Goal: Task Accomplishment & Management: Complete application form

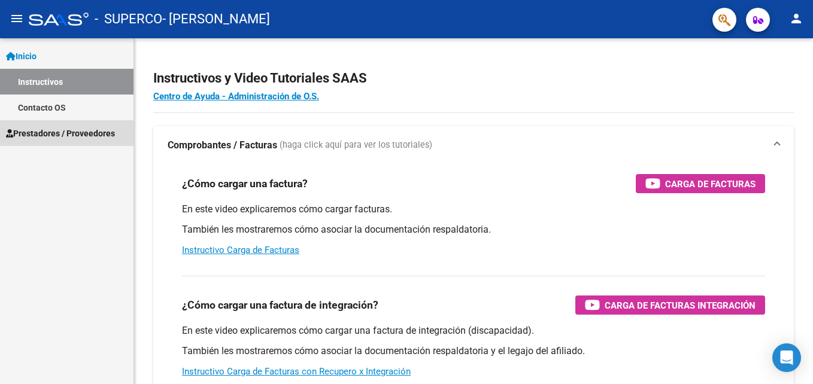
click at [90, 141] on link "Prestadores / Proveedores" at bounding box center [66, 133] width 133 height 26
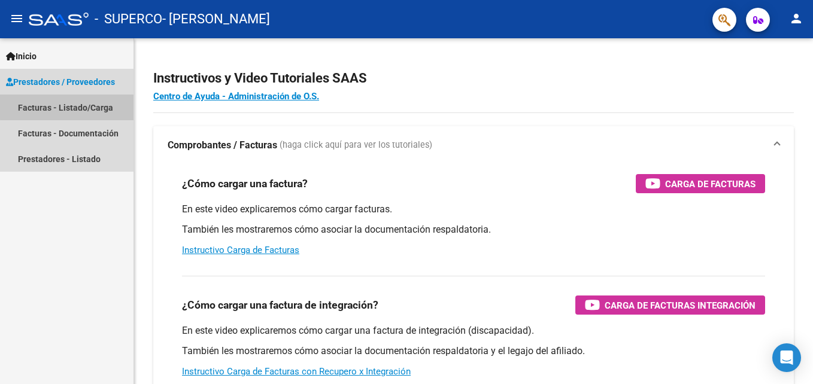
click at [69, 102] on link "Facturas - Listado/Carga" at bounding box center [66, 108] width 133 height 26
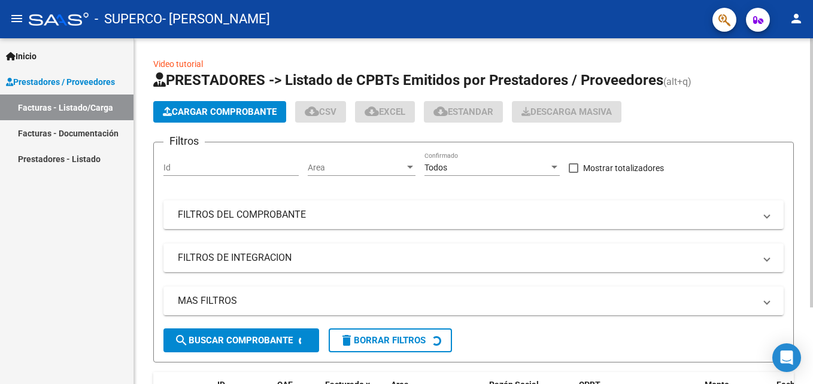
click at [168, 103] on button "Cargar Comprobante" at bounding box center [219, 112] width 133 height 22
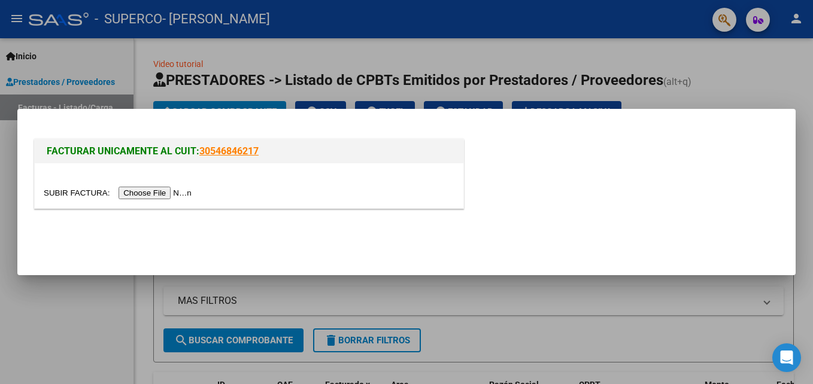
click at [145, 184] on div at bounding box center [249, 185] width 428 height 45
click at [147, 191] on input "file" at bounding box center [119, 193] width 151 height 13
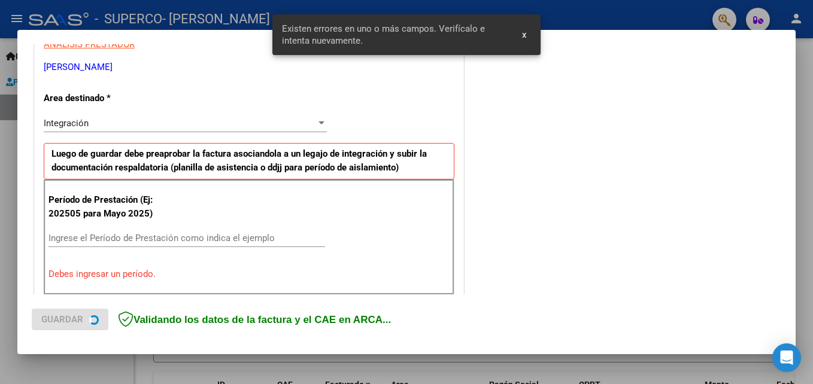
scroll to position [269, 0]
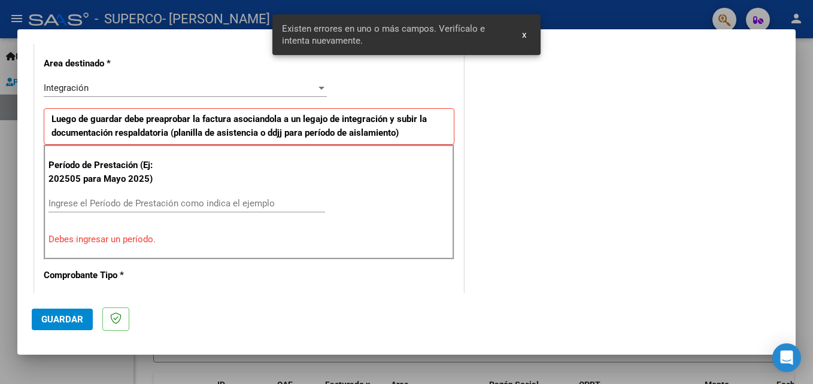
click at [114, 200] on input "Ingrese el Período de Prestación como indica el ejemplo" at bounding box center [186, 203] width 276 height 11
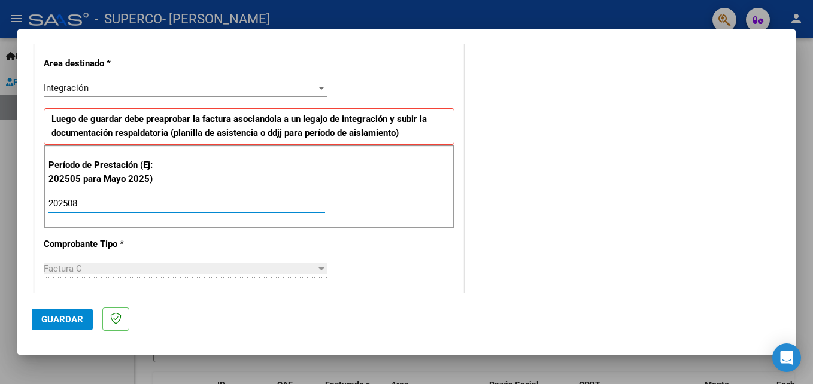
type input "202508"
click at [485, 204] on div "COMENTARIOS Comentarios del Prestador / Gerenciador:" at bounding box center [623, 308] width 315 height 1040
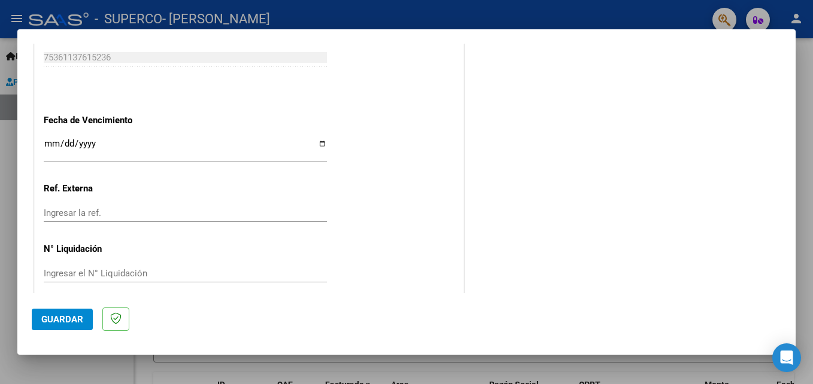
scroll to position [804, 0]
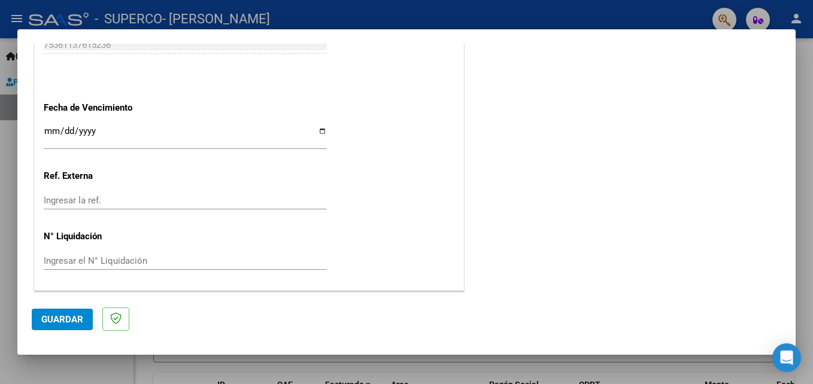
click at [48, 312] on button "Guardar" at bounding box center [62, 320] width 61 height 22
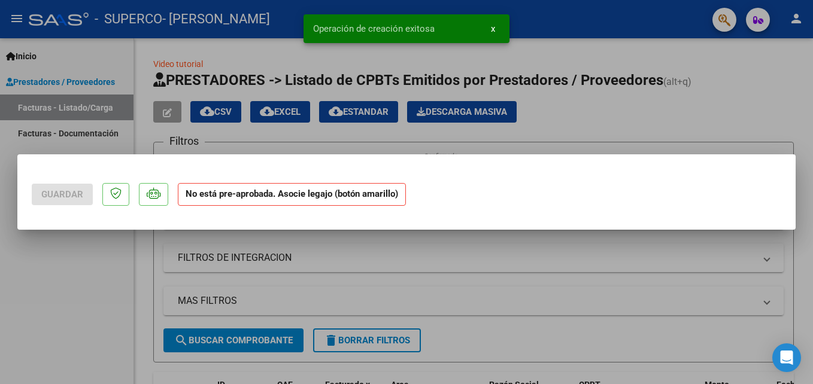
scroll to position [0, 0]
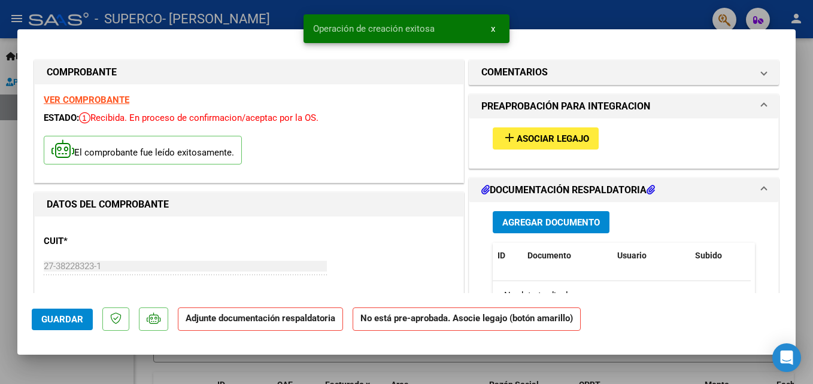
click at [531, 129] on button "add Asociar Legajo" at bounding box center [546, 138] width 106 height 22
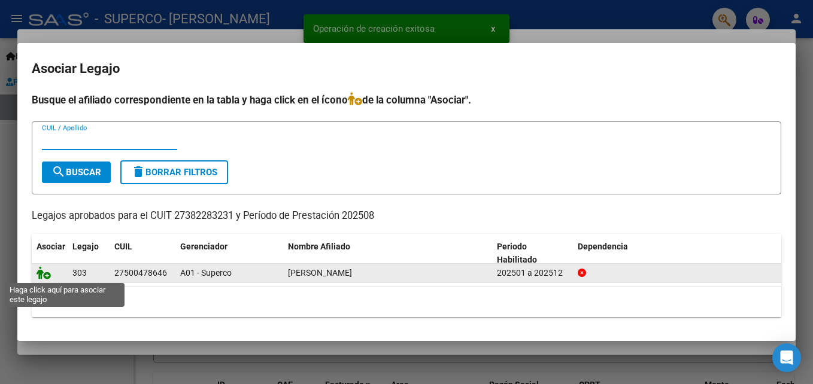
click at [46, 267] on icon at bounding box center [44, 272] width 14 height 13
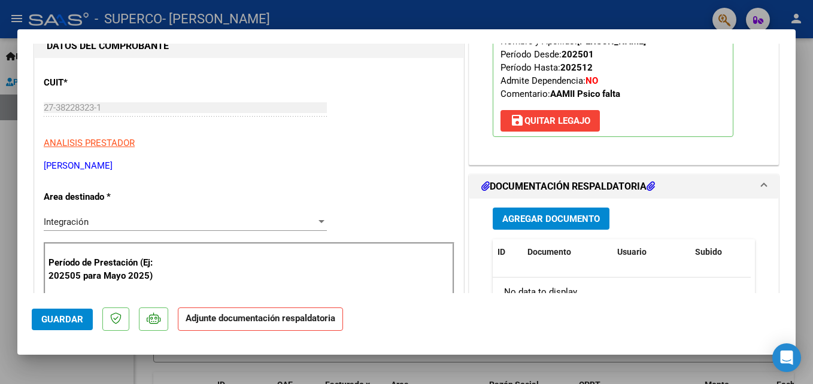
scroll to position [180, 0]
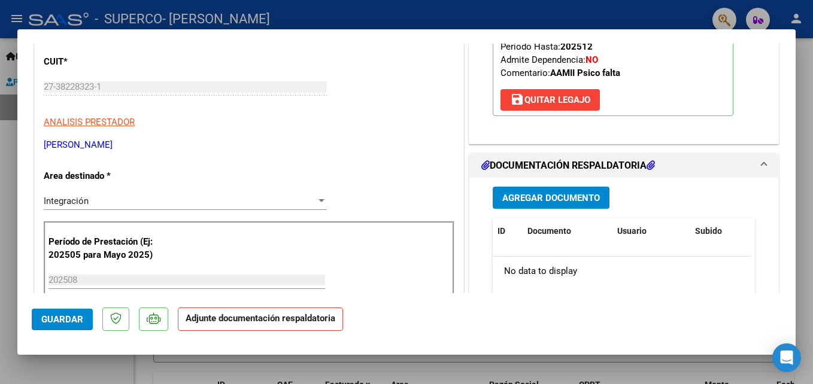
click at [518, 199] on span "Agregar Documento" at bounding box center [551, 198] width 98 height 11
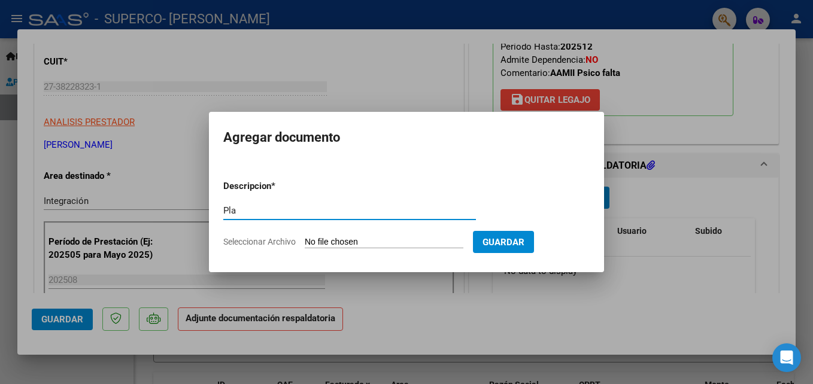
type input "Planilla de asistencia"
click at [376, 241] on input "Seleccionar Archivo" at bounding box center [384, 242] width 159 height 11
type input "C:\fakepath\[PERSON_NAME] .pdf"
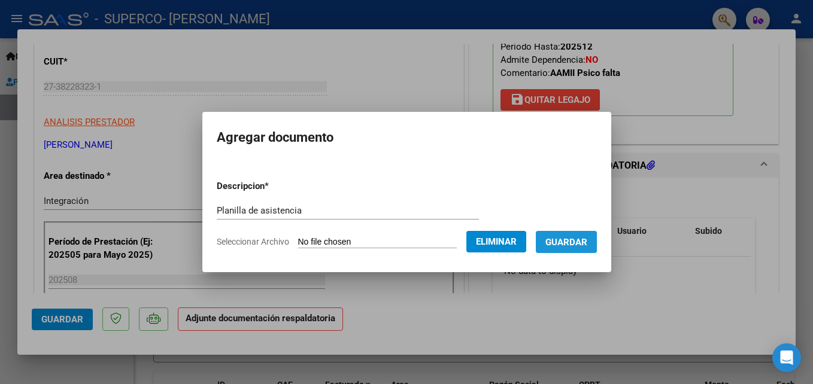
click at [546, 246] on span "Guardar" at bounding box center [566, 242] width 42 height 11
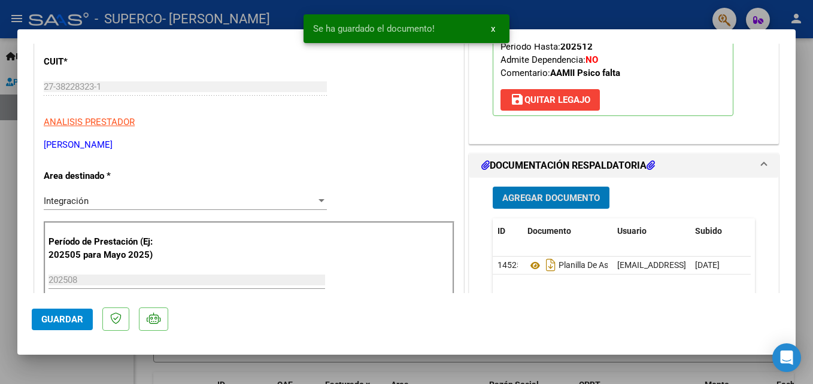
click at [56, 324] on span "Guardar" at bounding box center [62, 319] width 42 height 11
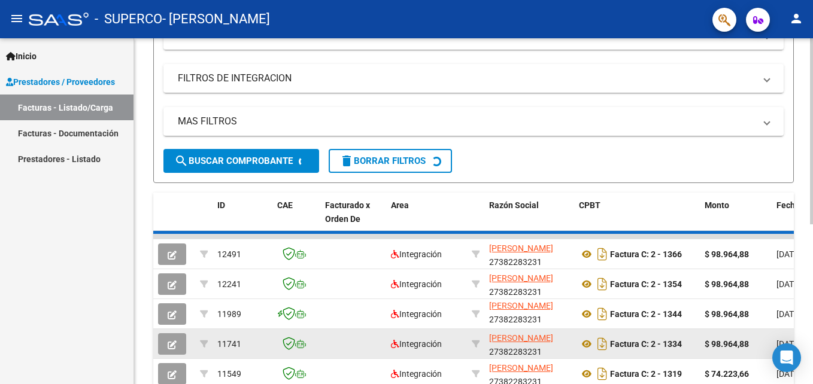
scroll to position [16, 0]
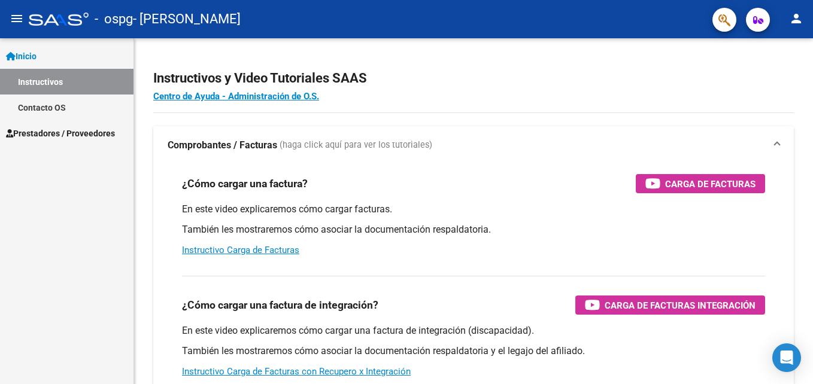
click at [82, 129] on span "Prestadores / Proveedores" at bounding box center [60, 133] width 109 height 13
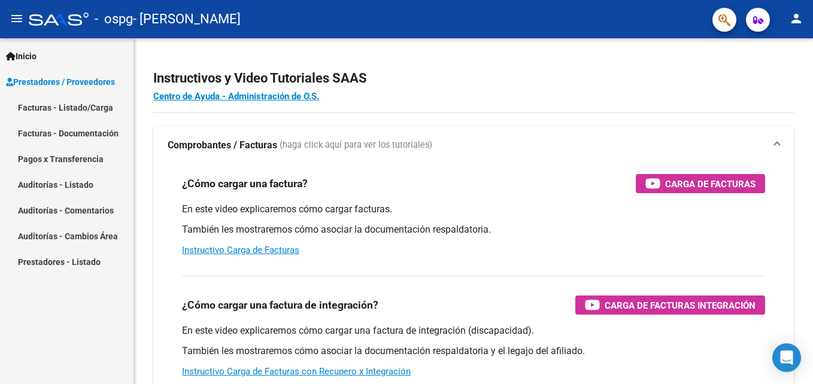
click at [83, 104] on link "Facturas - Listado/Carga" at bounding box center [66, 108] width 133 height 26
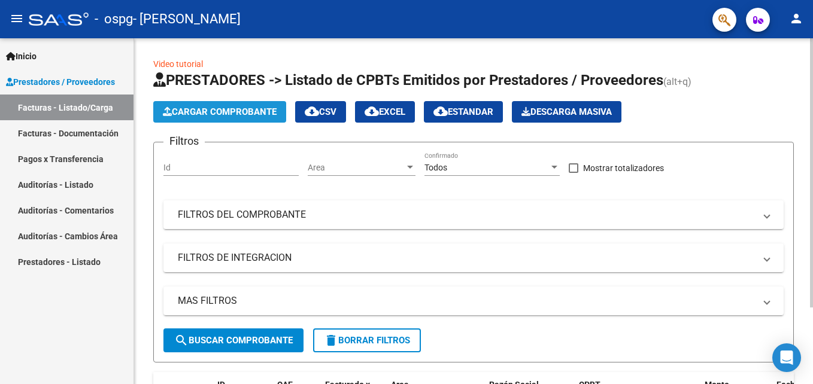
click at [189, 107] on span "Cargar Comprobante" at bounding box center [220, 112] width 114 height 11
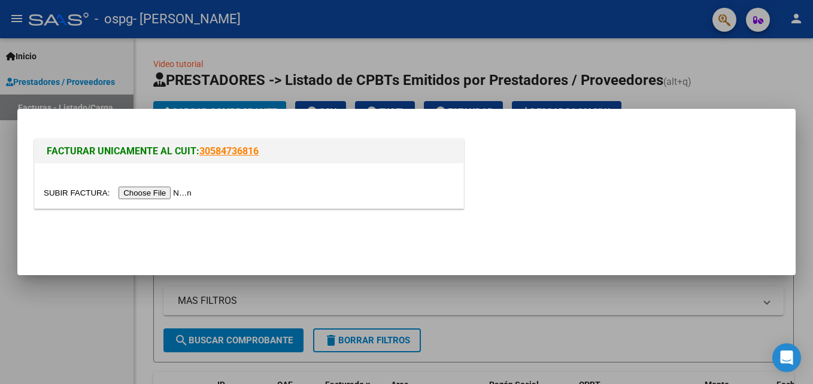
click at [135, 192] on input "file" at bounding box center [119, 193] width 151 height 13
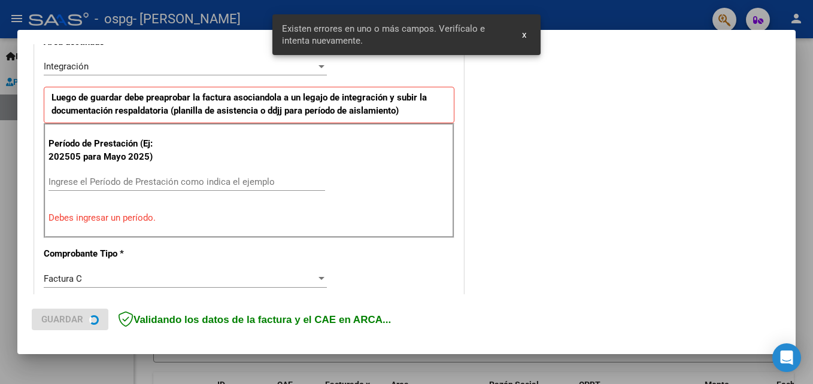
scroll to position [292, 0]
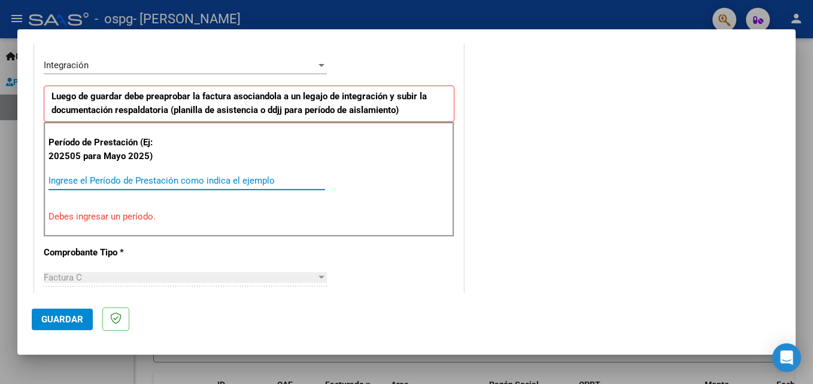
click at [208, 181] on input "Ingrese el Período de Prestación como indica el ejemplo" at bounding box center [186, 180] width 276 height 11
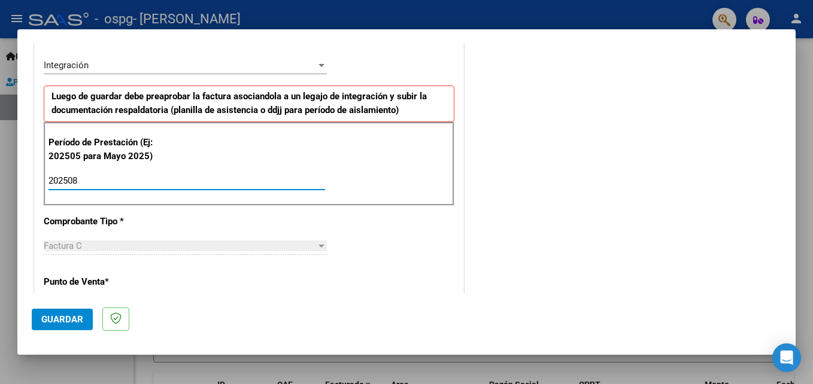
type input "202508"
click at [492, 192] on div "COMENTARIOS Comentarios del Prestador / Gerenciador:" at bounding box center [623, 285] width 315 height 1040
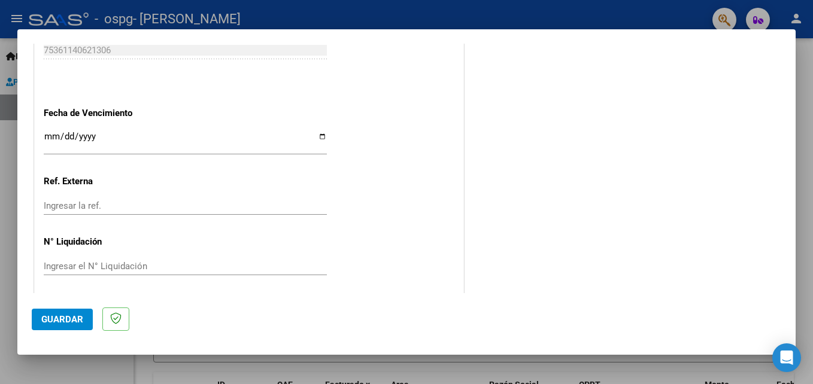
scroll to position [804, 0]
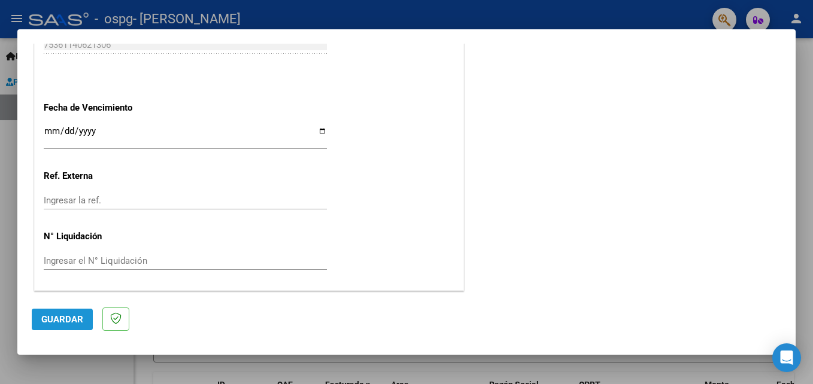
click at [56, 309] on button "Guardar" at bounding box center [62, 320] width 61 height 22
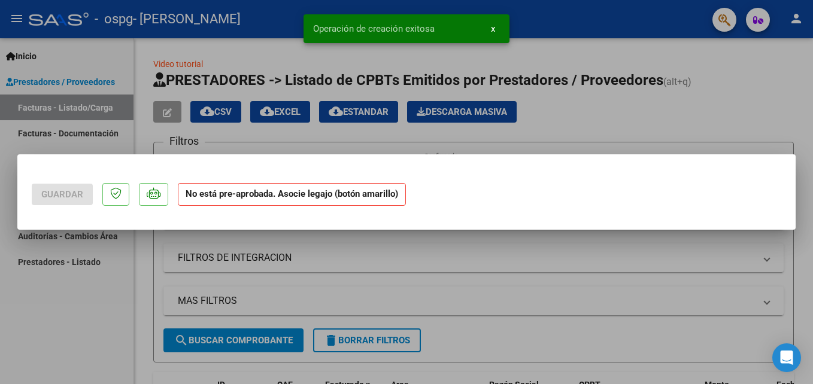
scroll to position [0, 0]
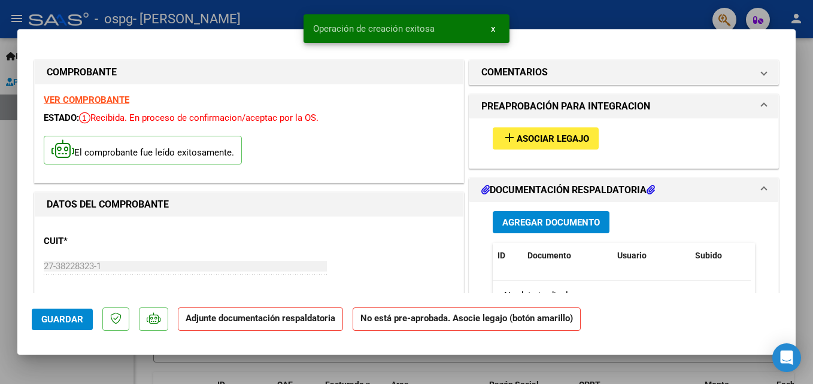
click at [570, 137] on span "Asociar Legajo" at bounding box center [552, 138] width 72 height 11
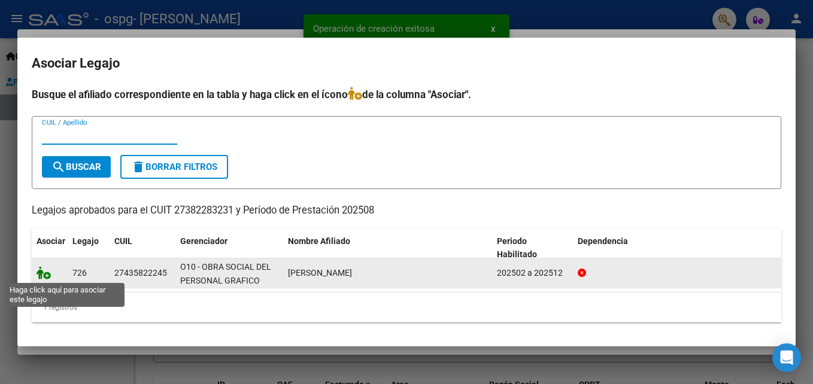
click at [47, 272] on icon at bounding box center [44, 272] width 14 height 13
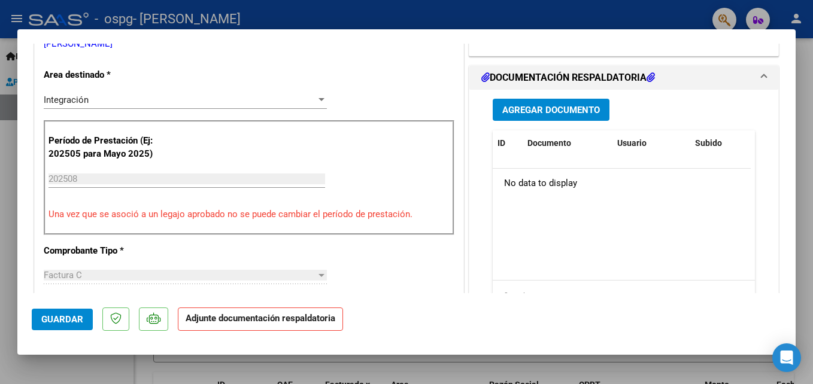
scroll to position [299, 0]
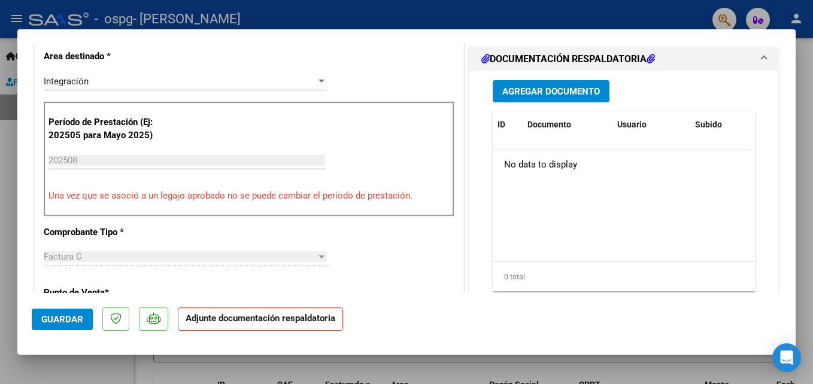
click at [513, 95] on span "Agregar Documento" at bounding box center [551, 91] width 98 height 11
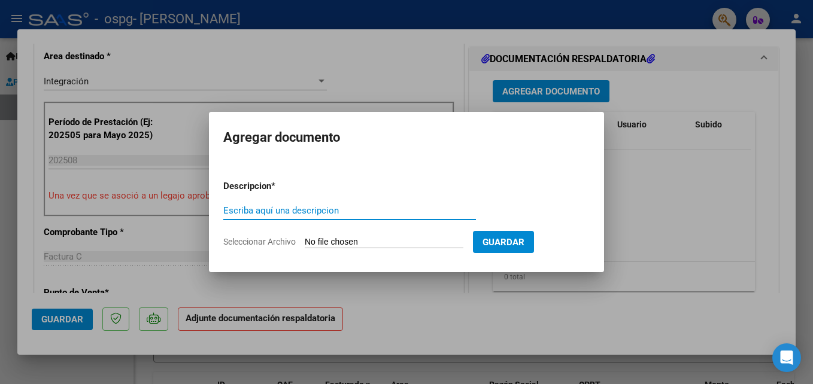
click at [367, 211] on input "Escriba aquí una descripcion" at bounding box center [349, 210] width 253 height 11
type input "planilla de asistencia"
click at [322, 241] on input "Seleccionar Archivo" at bounding box center [384, 242] width 159 height 11
type input "C:\fakepath\Micaela.pdf"
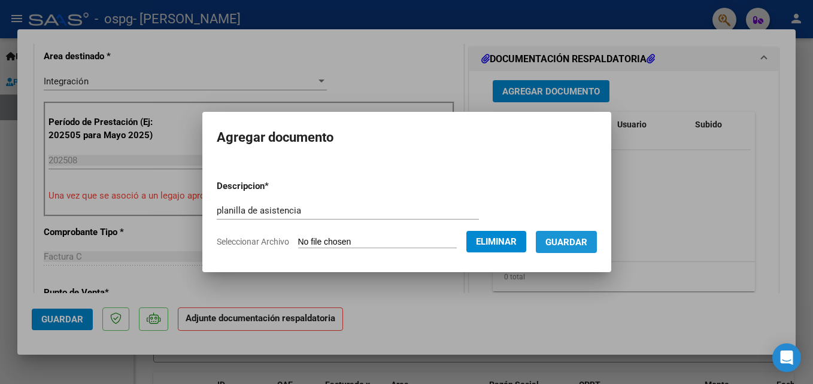
click at [573, 239] on span "Guardar" at bounding box center [566, 242] width 42 height 11
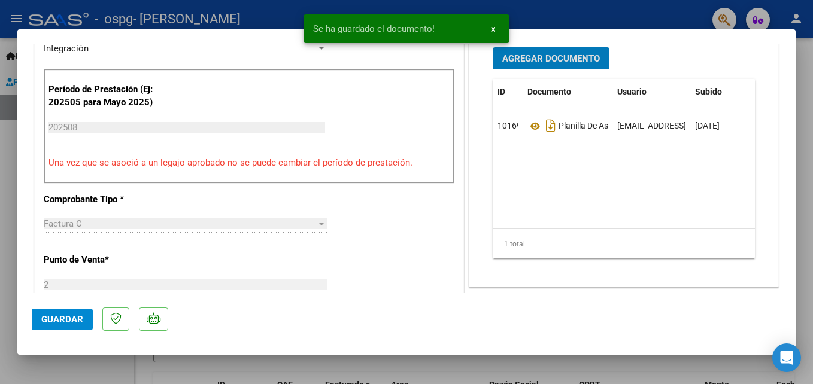
scroll to position [359, 0]
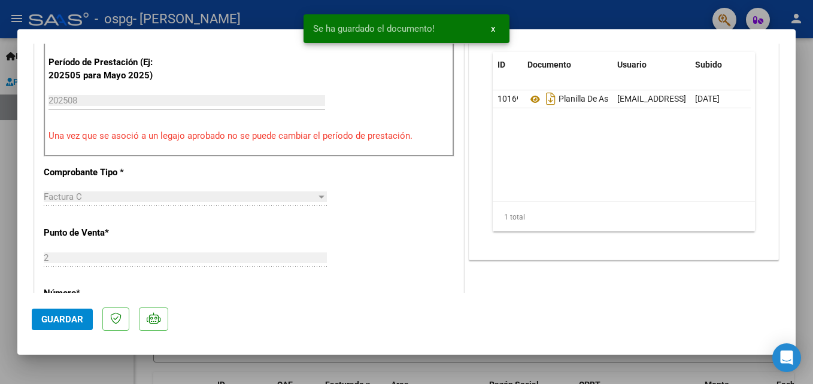
click at [69, 317] on span "Guardar" at bounding box center [62, 319] width 42 height 11
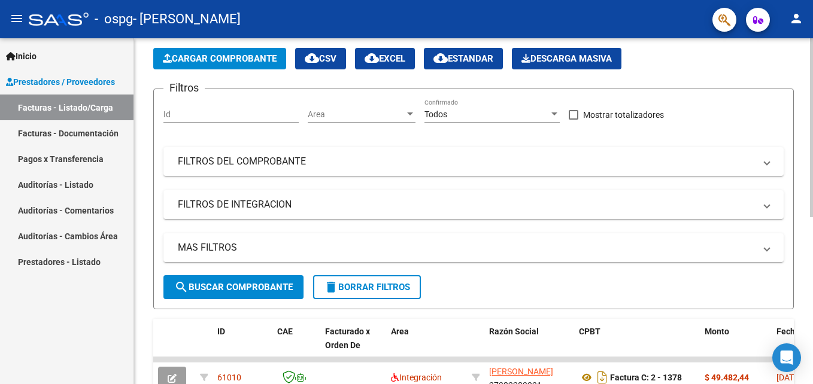
scroll to position [239, 0]
